Goal: Information Seeking & Learning: Learn about a topic

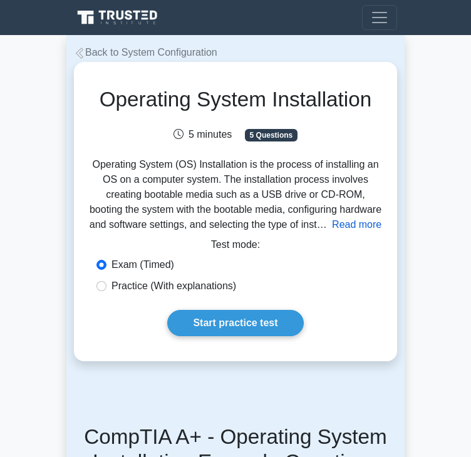
click at [341, 225] on button "Read more" at bounding box center [356, 224] width 49 height 15
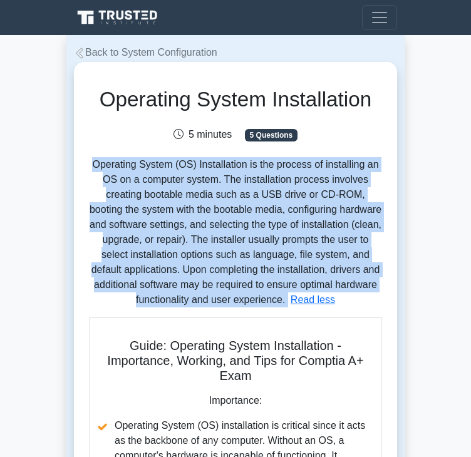
drag, startPoint x: 288, startPoint y: 304, endPoint x: 90, endPoint y: 168, distance: 239.7
copy p "Operating System (OS) Installation is the process of installing an OS on a comp…"
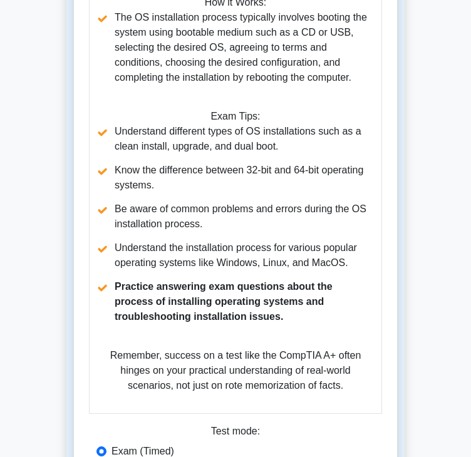
scroll to position [814, 0]
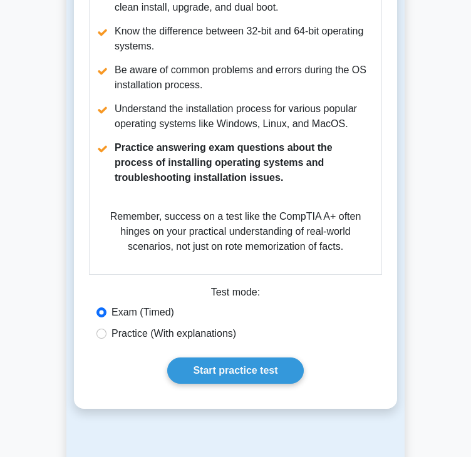
click at [97, 343] on div "Practice (With explanations)" at bounding box center [235, 331] width 293 height 21
click at [101, 339] on input "Practice (With explanations)" at bounding box center [101, 334] width 10 height 10
radio input "true"
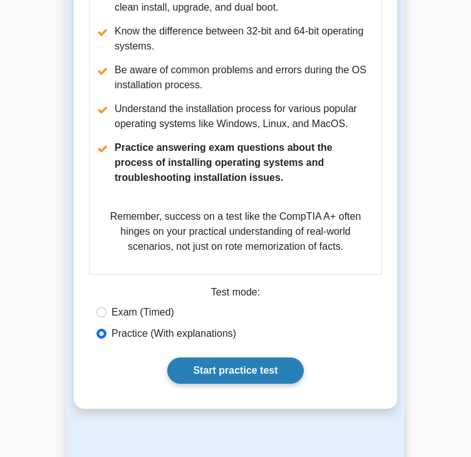
click at [275, 376] on link "Start practice test" at bounding box center [235, 371] width 136 height 26
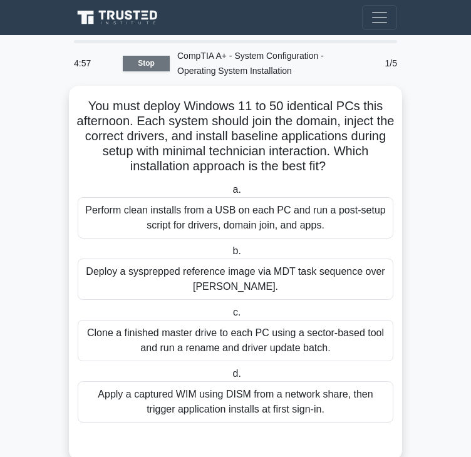
click at [138, 63] on link "Stop" at bounding box center [146, 64] width 47 height 16
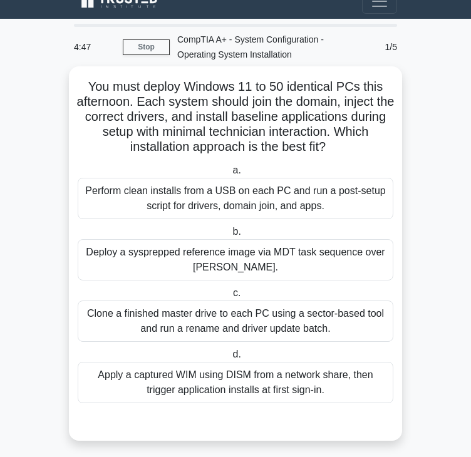
scroll to position [25, 0]
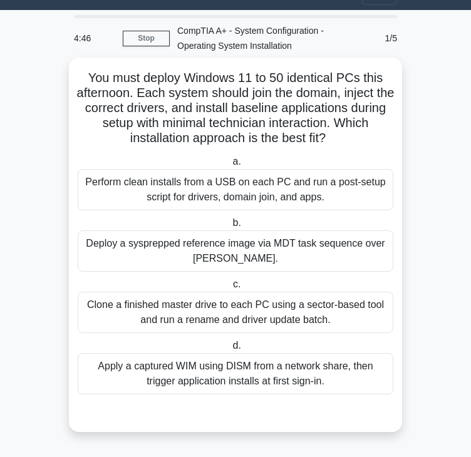
click at [289, 200] on div "Perform clean installs from a USB on each PC and run a post-setup script for dr…" at bounding box center [236, 189] width 316 height 41
click at [230, 166] on input "a. Perform clean installs from a USB on each PC and run a post-setup script for…" at bounding box center [230, 162] width 0 height 8
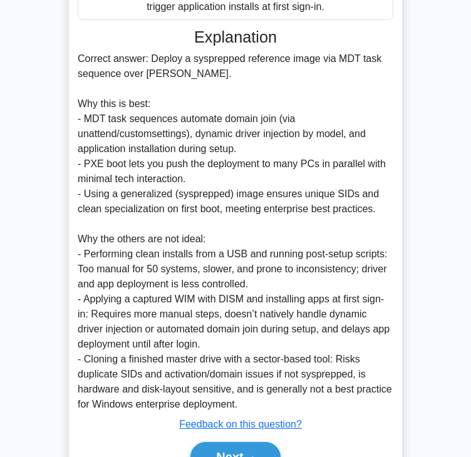
scroll to position [466, 0]
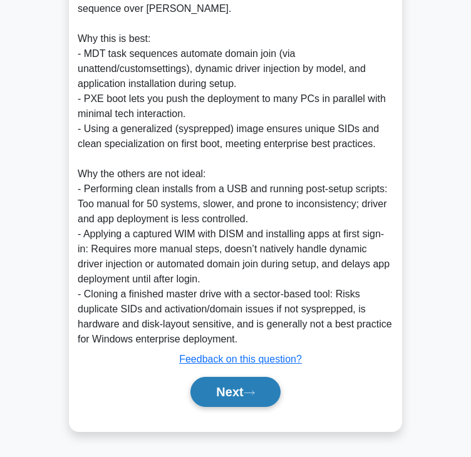
click at [244, 393] on button "Next" at bounding box center [235, 392] width 90 height 30
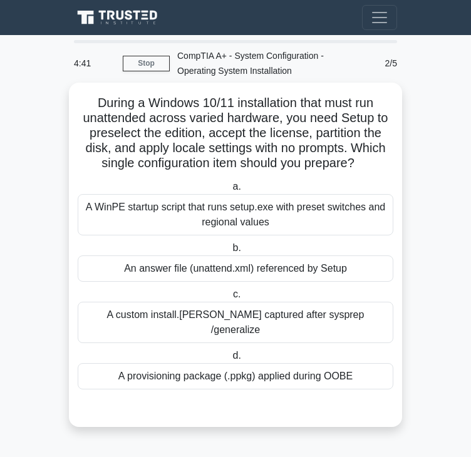
scroll to position [0, 0]
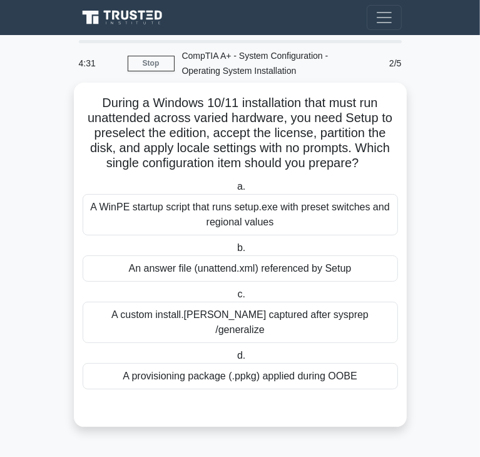
drag, startPoint x: 333, startPoint y: 211, endPoint x: 254, endPoint y: 221, distance: 79.5
click at [332, 212] on div "A WinPE startup script that runs setup.exe with preset switches and regional va…" at bounding box center [241, 214] width 316 height 41
click at [235, 191] on input "a. A WinPE startup script that runs setup.exe with preset switches and regional…" at bounding box center [235, 187] width 0 height 8
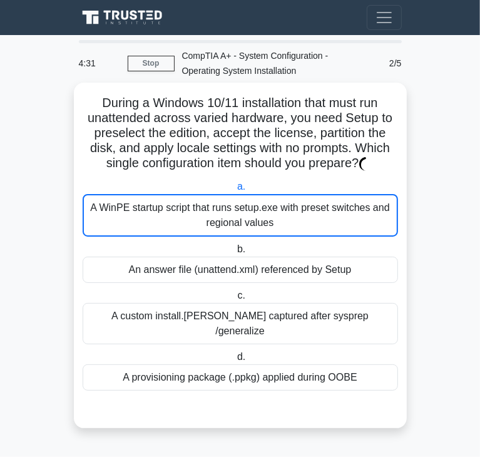
click at [249, 222] on div "A WinPE startup script that runs setup.exe with preset switches and regional va…" at bounding box center [241, 215] width 316 height 43
click at [235, 191] on input "a. A WinPE startup script that runs setup.exe with preset switches and regional…" at bounding box center [235, 187] width 0 height 8
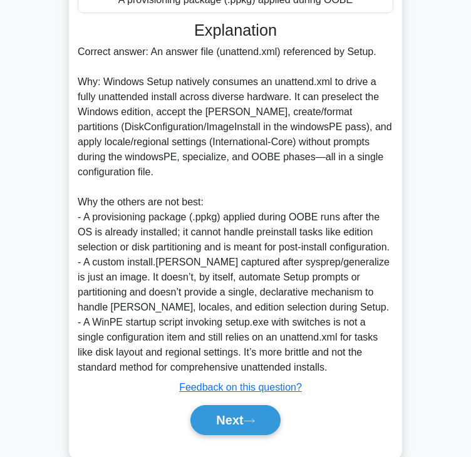
scroll to position [406, 0]
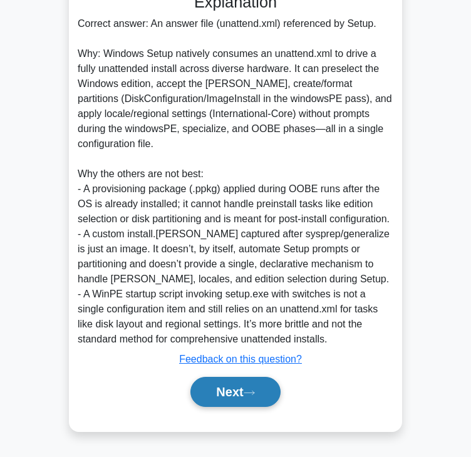
click at [235, 391] on button "Next" at bounding box center [235, 392] width 90 height 30
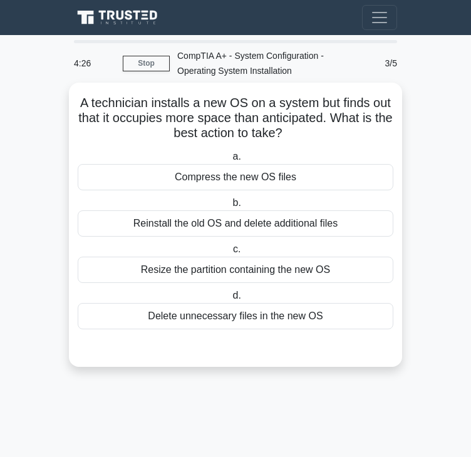
scroll to position [0, 0]
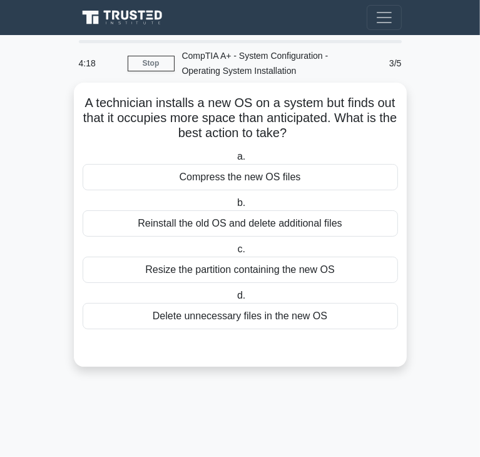
click at [348, 265] on div "Resize the partition containing the new OS" at bounding box center [241, 270] width 316 height 26
click at [235, 254] on input "c. Resize the partition containing the new OS" at bounding box center [235, 249] width 0 height 8
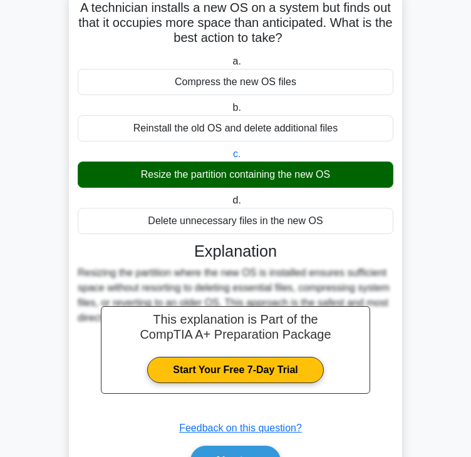
scroll to position [164, 0]
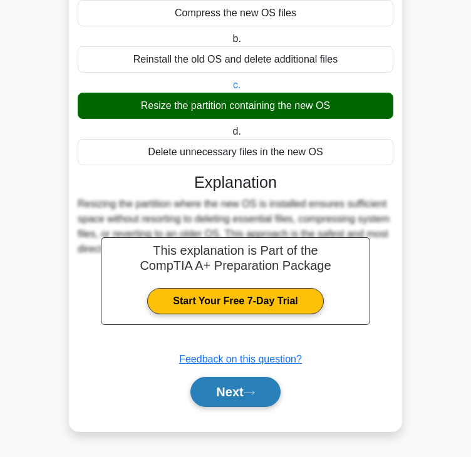
click at [234, 393] on button "Next" at bounding box center [235, 392] width 90 height 30
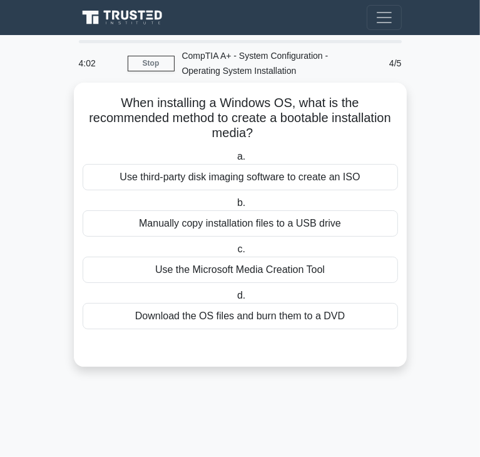
click at [185, 226] on div "Manually copy installation files to a USB drive" at bounding box center [241, 223] width 316 height 26
click at [235, 207] on input "b. Manually copy installation files to a USB drive" at bounding box center [235, 203] width 0 height 8
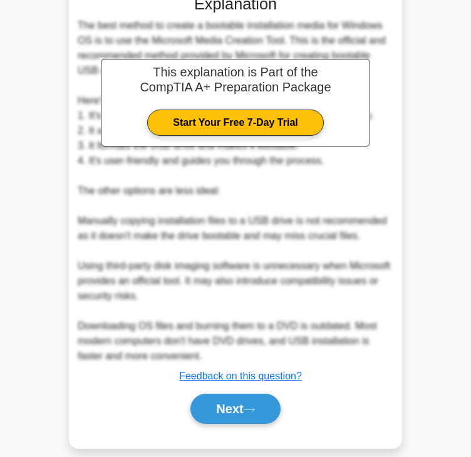
scroll to position [361, 0]
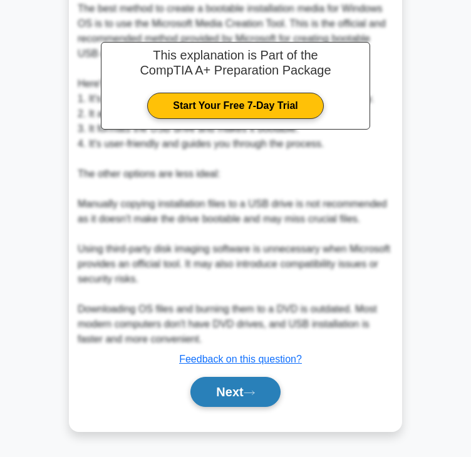
click at [254, 386] on button "Next" at bounding box center [235, 392] width 90 height 30
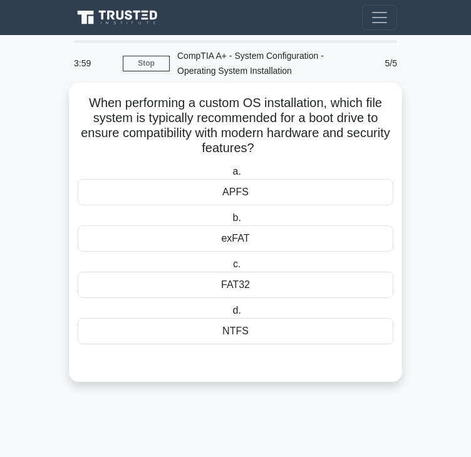
scroll to position [0, 0]
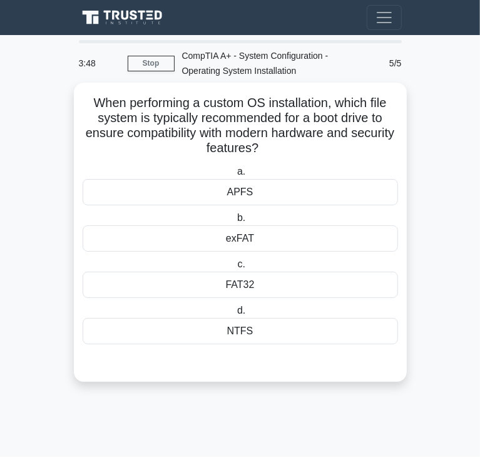
click at [353, 249] on div "exFAT" at bounding box center [241, 238] width 316 height 26
click at [235, 222] on input "b. exFAT" at bounding box center [235, 218] width 0 height 8
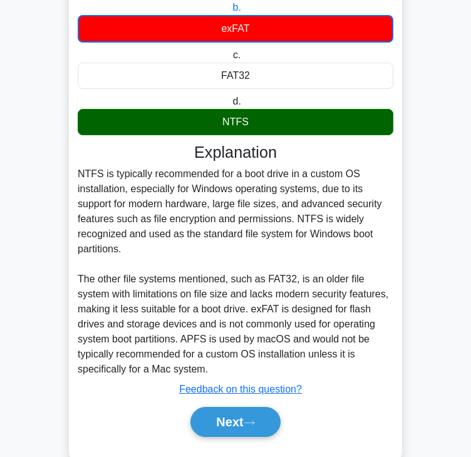
scroll to position [240, 0]
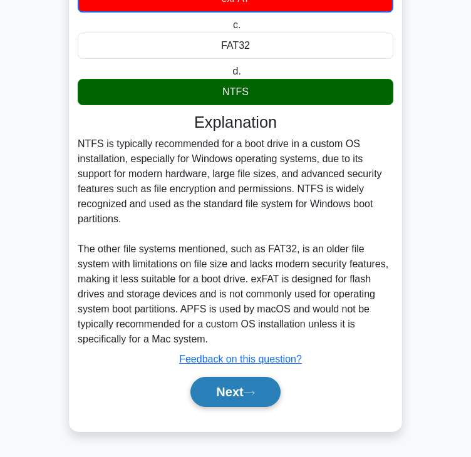
click at [221, 388] on button "Next" at bounding box center [235, 392] width 90 height 30
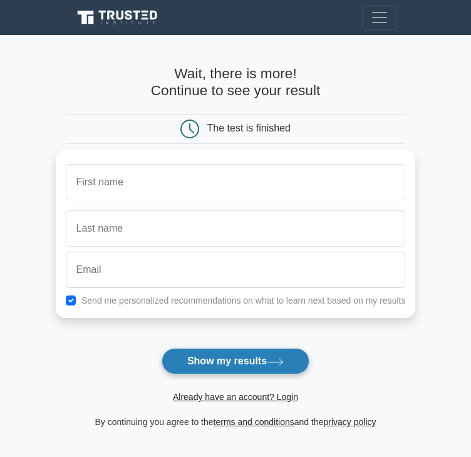
click at [277, 356] on button "Show my results" at bounding box center [236, 361] width 148 height 26
